Goal: Find specific page/section: Find specific page/section

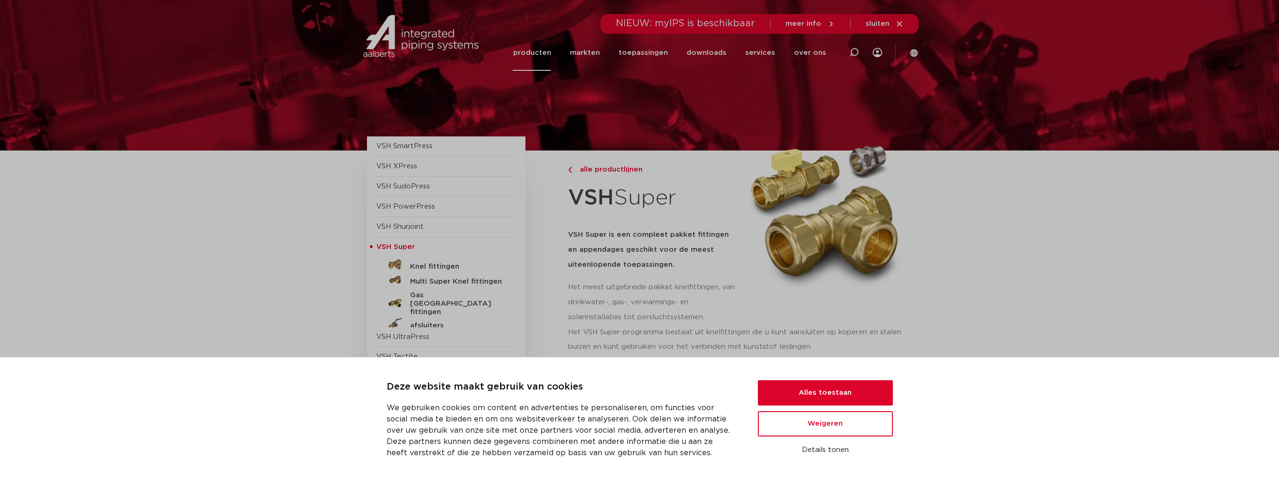
drag, startPoint x: 0, startPoint y: 0, endPoint x: 539, endPoint y: 51, distance: 541.4
click at [539, 51] on link "producten" at bounding box center [532, 53] width 38 height 36
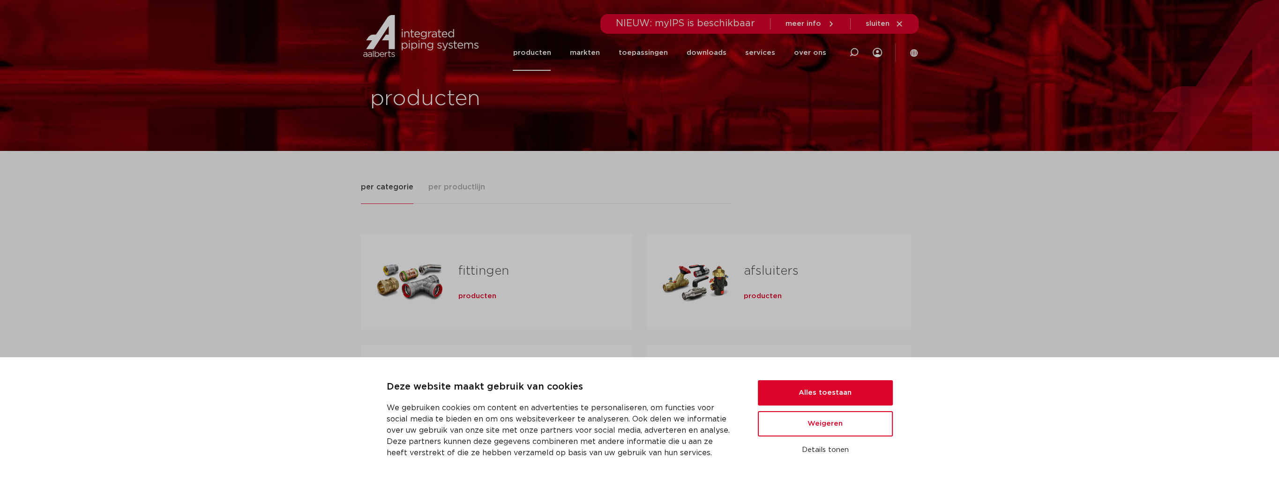
click at [454, 186] on span "per productlijn" at bounding box center [456, 186] width 57 height 11
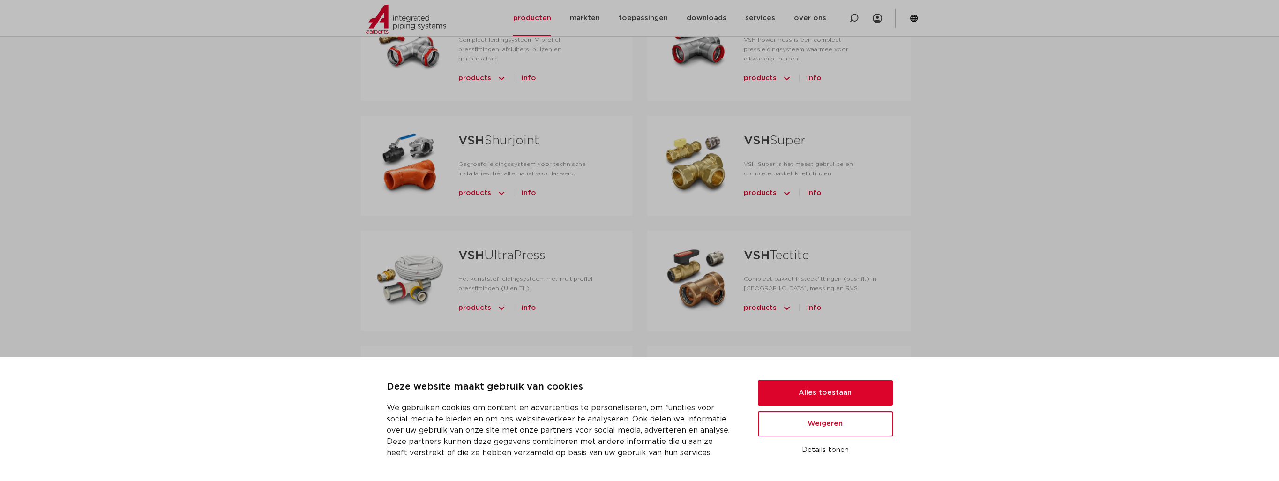
scroll to position [375, 0]
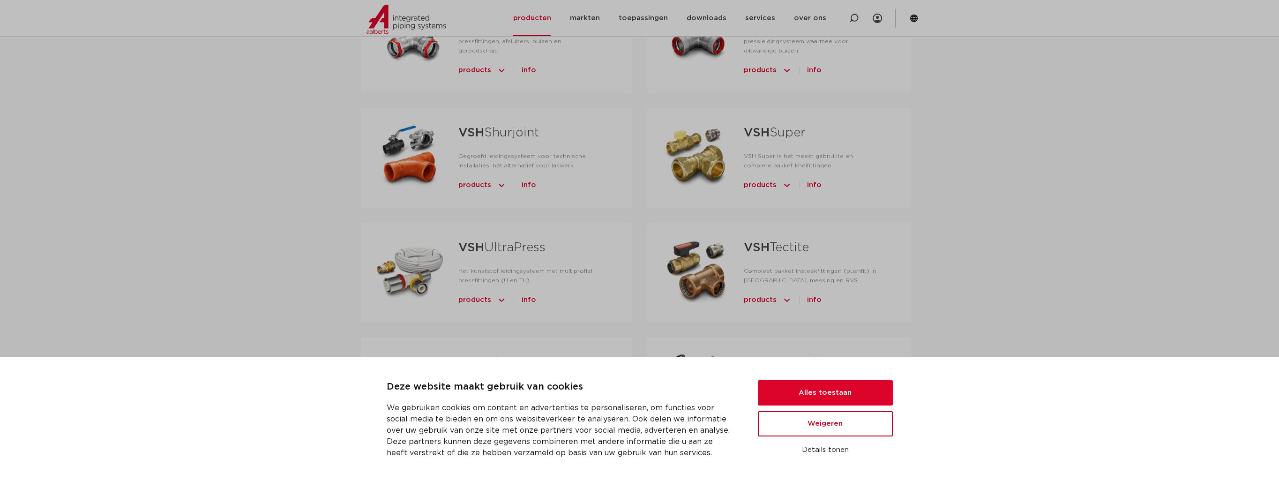
click at [838, 419] on button "Weigeren" at bounding box center [825, 423] width 135 height 25
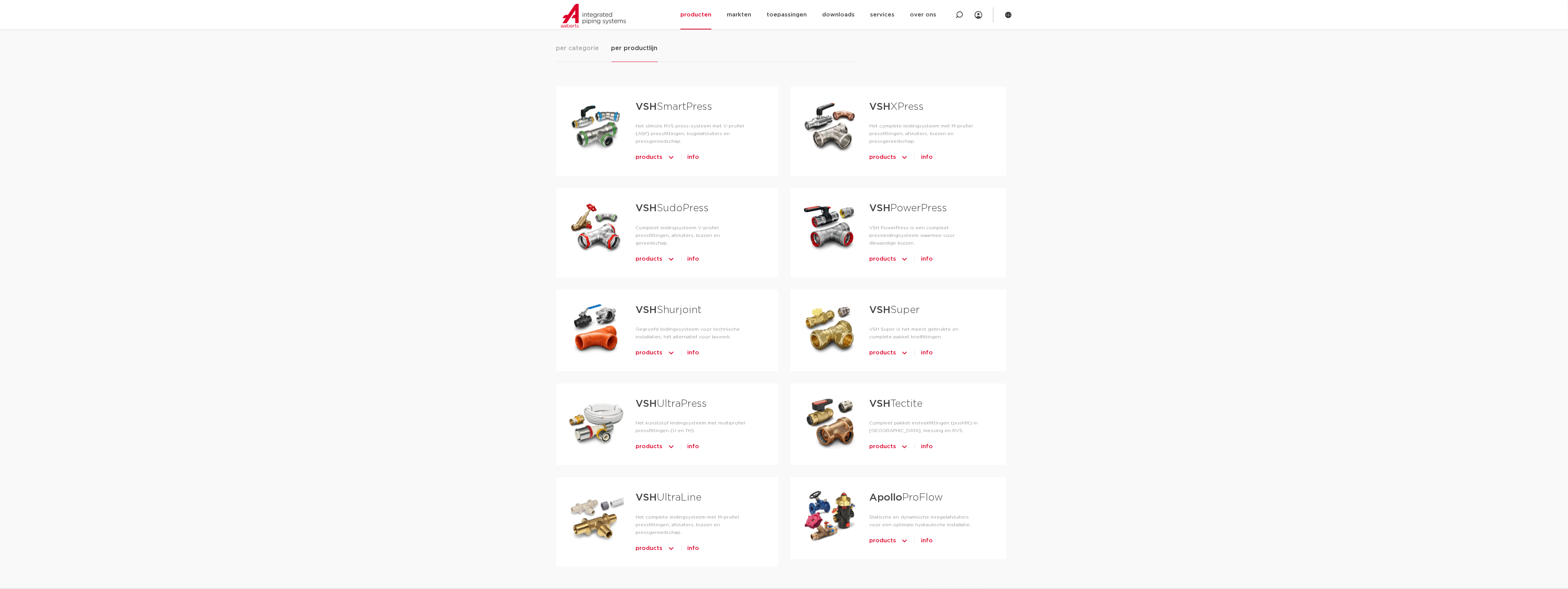
scroll to position [124, 0]
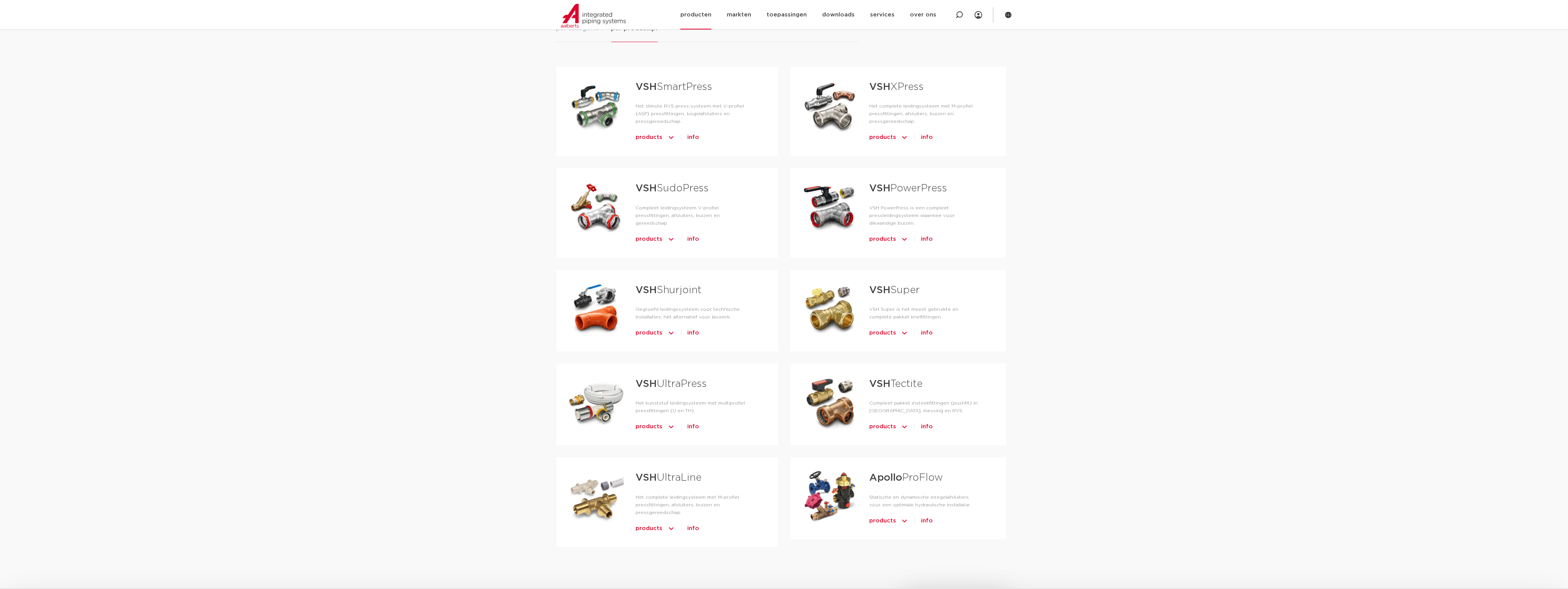
drag, startPoint x: 547, startPoint y: 5, endPoint x: 562, endPoint y: 10, distance: 15.8
click at [562, 10] on section "Zoeken NIEUW: myIPS is beschikbaar meer info sluiten producten markten toepassi…" at bounding box center [784, 15] width 1568 height 29
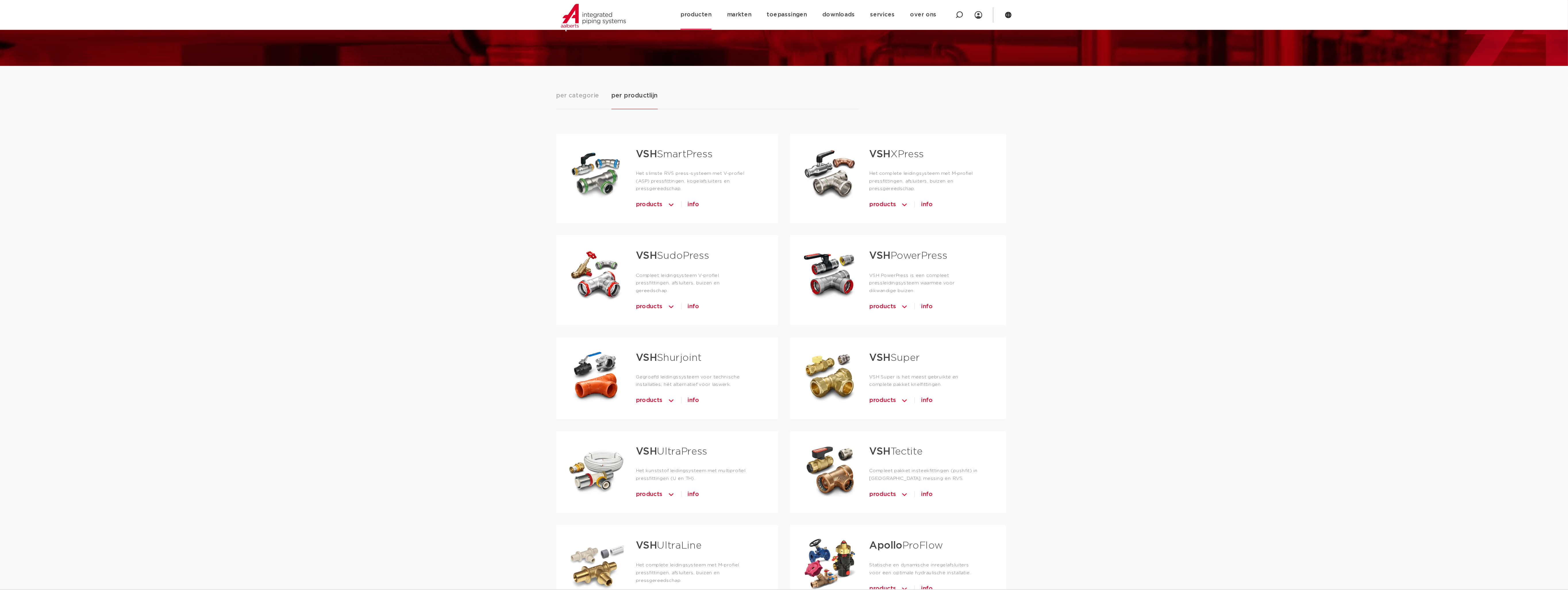
scroll to position [43, 0]
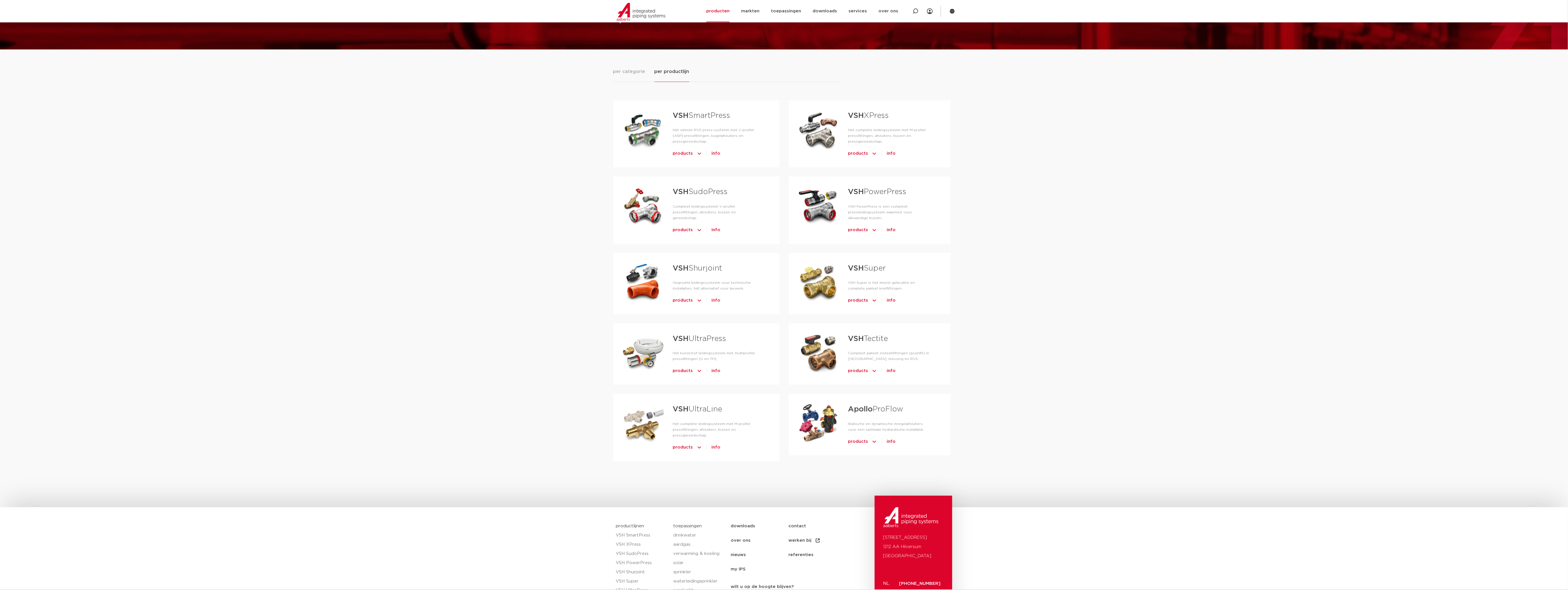
drag, startPoint x: 1135, startPoint y: 0, endPoint x: 1235, endPoint y: 266, distance: 284.2
click at [784, 266] on div "per categorie per productlijn fittingen producten buizen producten" at bounding box center [784, 278] width 1568 height 458
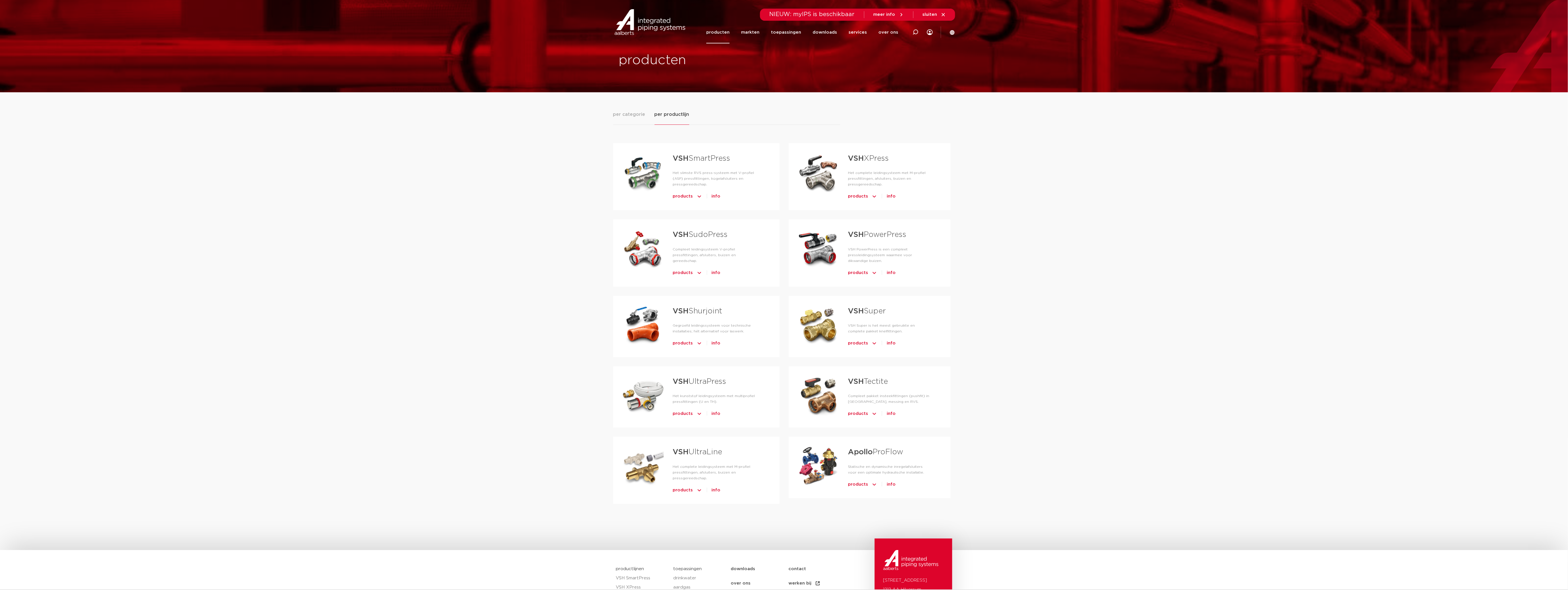
scroll to position [0, 0]
